Goal: Transaction & Acquisition: Purchase product/service

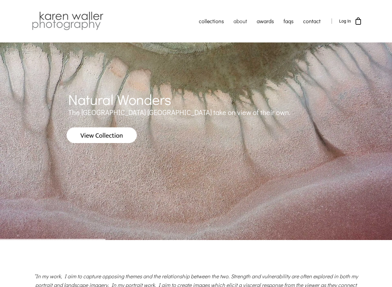
click at [241, 22] on link "about" at bounding box center [240, 21] width 23 height 15
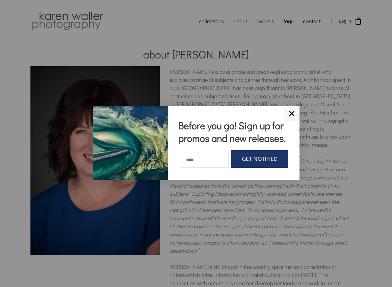
click at [291, 107] on link "✕" at bounding box center [291, 113] width 15 height 15
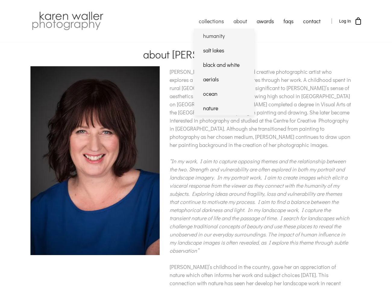
click at [216, 36] on link "humanity" at bounding box center [224, 36] width 60 height 14
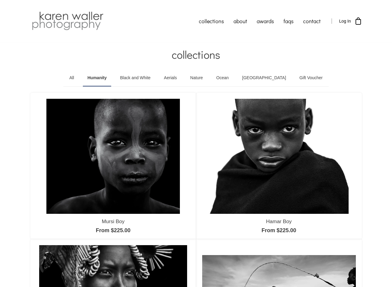
click at [148, 77] on link "Black and White" at bounding box center [134, 78] width 39 height 17
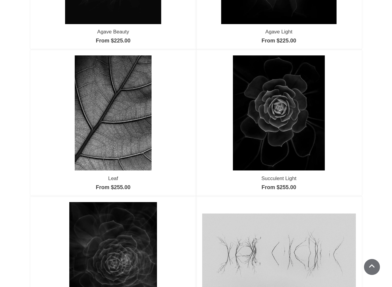
scroll to position [474, 0]
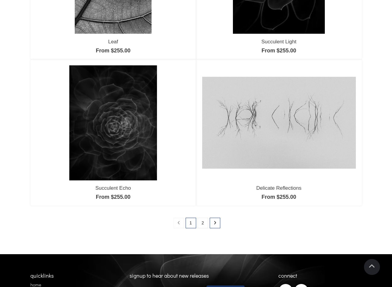
click at [215, 222] on icon at bounding box center [215, 223] width 3 height 4
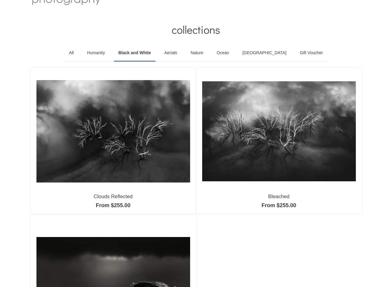
scroll to position [124, 0]
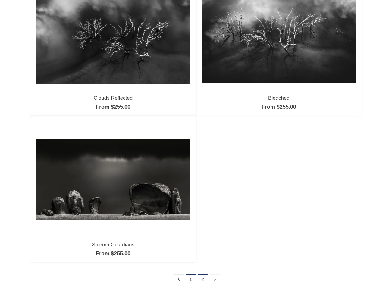
click at [192, 279] on link "1" at bounding box center [191, 280] width 11 height 11
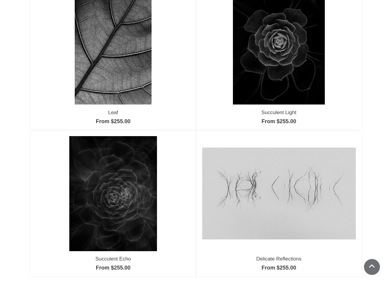
scroll to position [437, 0]
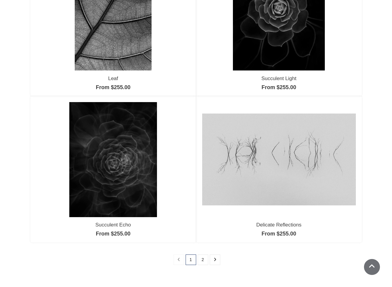
click at [311, 154] on img at bounding box center [279, 160] width 154 height 92
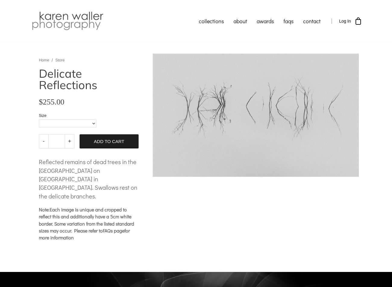
click at [268, 113] on body "collections humanity" at bounding box center [196, 190] width 392 height 380
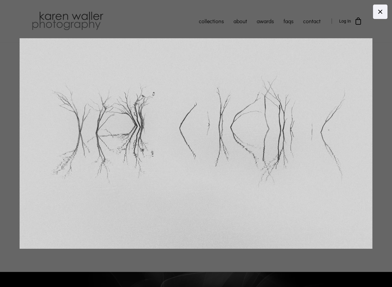
click at [383, 12] on icon at bounding box center [380, 11] width 7 height 7
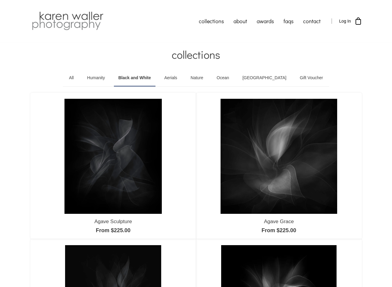
click at [182, 77] on link "Aerials" at bounding box center [171, 78] width 22 height 17
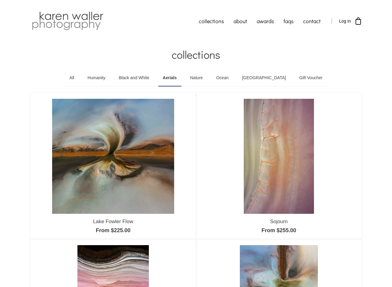
click at [207, 77] on link "Nature" at bounding box center [197, 78] width 22 height 17
